Goal: Find specific page/section: Find specific page/section

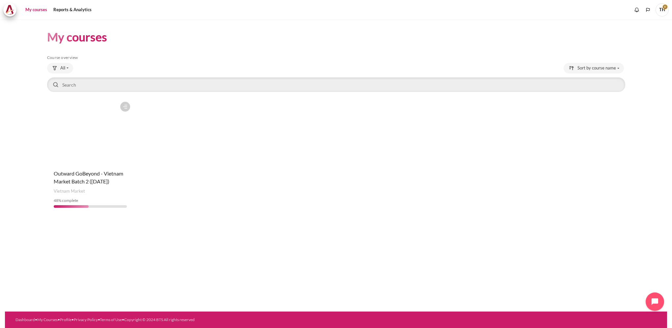
click at [90, 178] on h4 "Course name Outward GoBeyond - Vietnam Market Batch 2 (Jul 2025)" at bounding box center [90, 178] width 73 height 16
click at [81, 159] on figure "Content" at bounding box center [90, 131] width 87 height 66
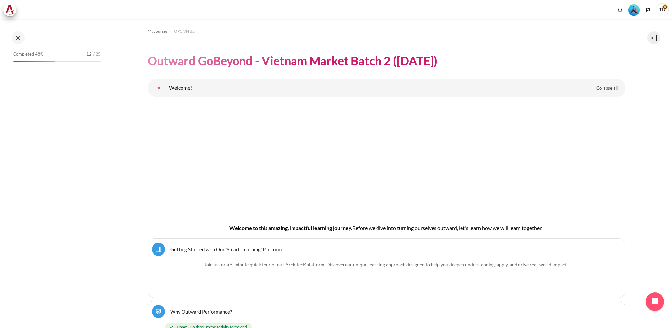
click at [636, 10] on img "Level #3" at bounding box center [634, 10] width 12 height 12
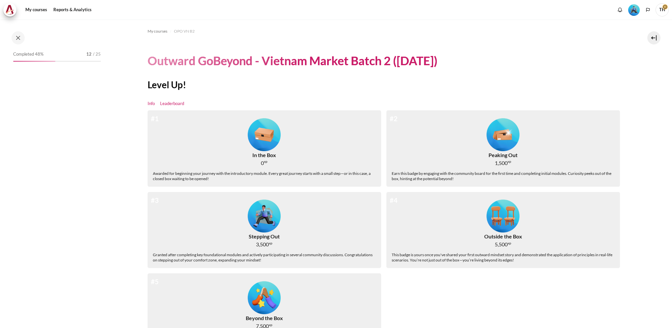
click at [175, 103] on link "Leaderboard" at bounding box center [172, 103] width 24 height 7
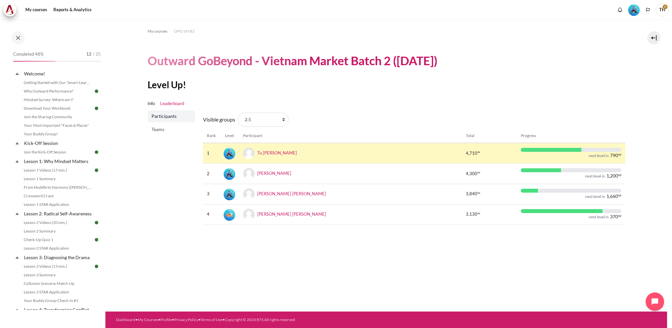
click at [163, 129] on span "Teams" at bounding box center [171, 129] width 41 height 7
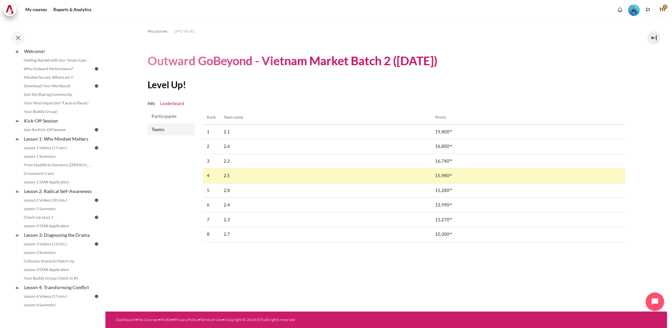
scroll to position [66, 0]
